Goal: Obtain resource: Obtain resource

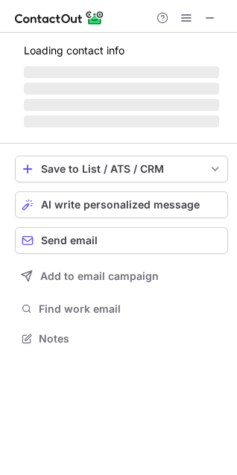
scroll to position [324, 237]
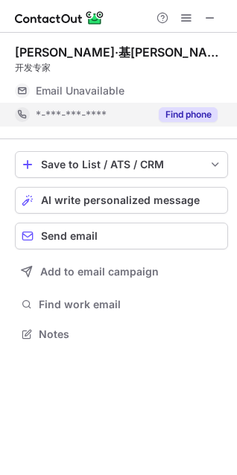
click at [176, 115] on button "Find phone" at bounding box center [187, 114] width 59 height 15
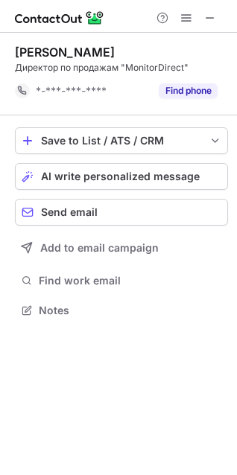
scroll to position [300, 237]
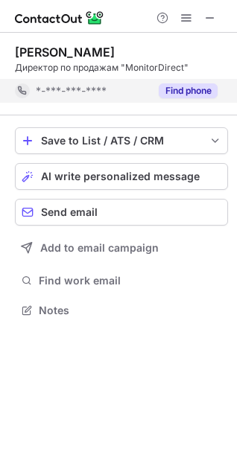
click at [203, 84] on button "Find phone" at bounding box center [187, 90] width 59 height 15
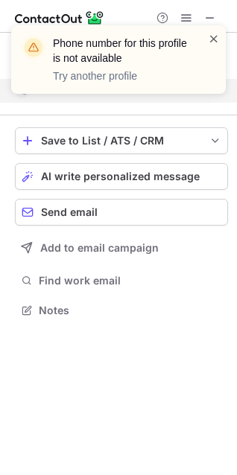
click at [209, 39] on span at bounding box center [214, 38] width 12 height 15
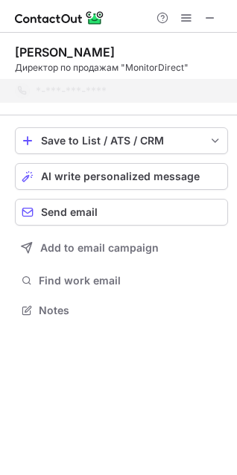
click at [210, 16] on div "Phone number for this profile is not available Try another profile" at bounding box center [118, 65] width 238 height 110
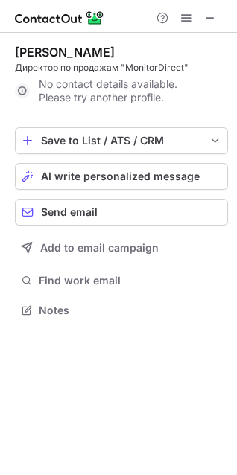
drag, startPoint x: 206, startPoint y: 19, endPoint x: 107, endPoint y: 20, distance: 98.9
click at [206, 19] on span at bounding box center [210, 18] width 12 height 12
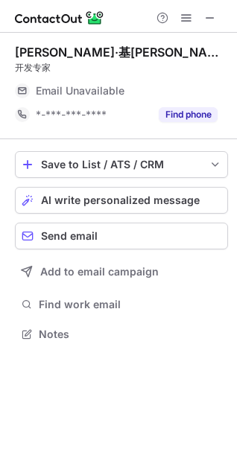
scroll to position [324, 237]
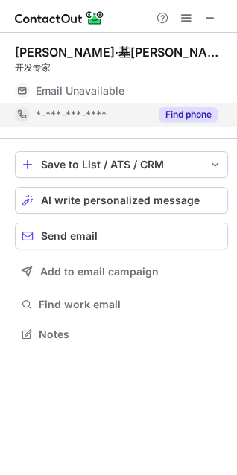
click at [177, 109] on button "Find phone" at bounding box center [187, 114] width 59 height 15
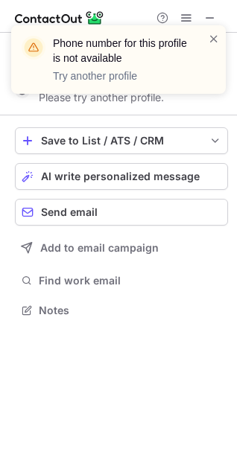
scroll to position [300, 237]
